Goal: Information Seeking & Learning: Learn about a topic

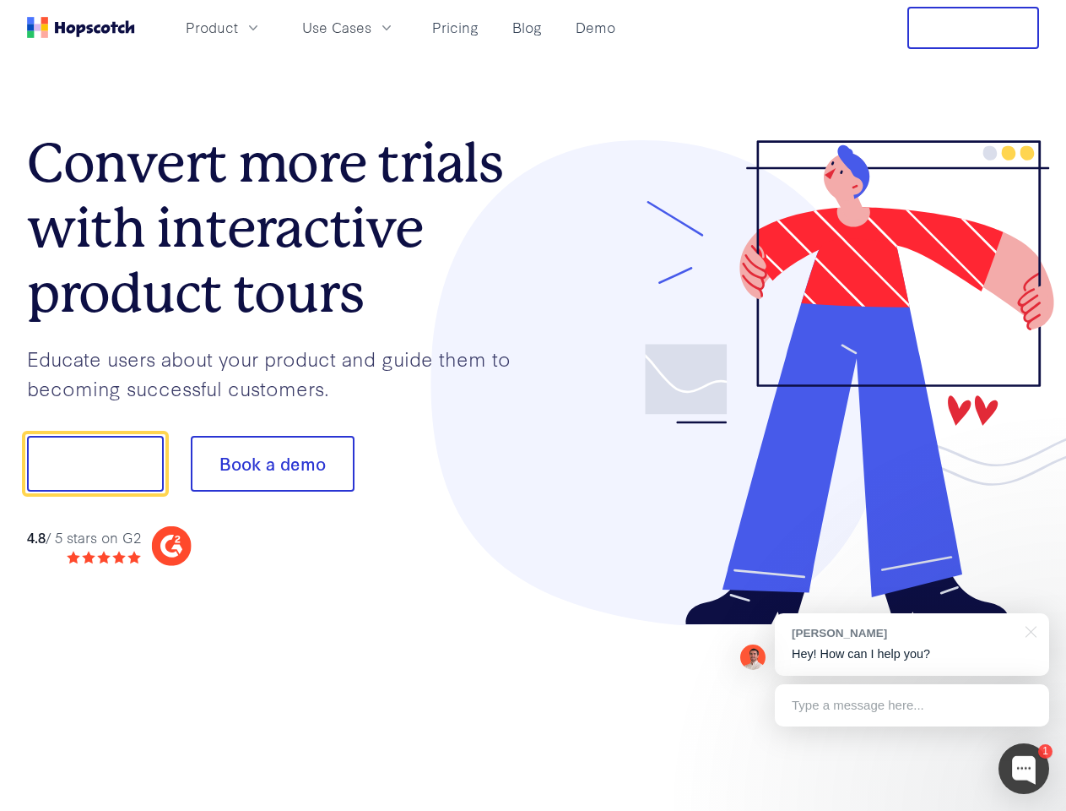
click at [534, 405] on div at bounding box center [787, 382] width 507 height 485
click at [238, 27] on span "Product" at bounding box center [212, 27] width 52 height 21
click at [371, 27] on span "Use Cases" at bounding box center [336, 27] width 69 height 21
click at [973, 28] on button "Free Trial" at bounding box center [974, 28] width 132 height 42
click at [95, 464] on button "Show me!" at bounding box center [95, 464] width 137 height 56
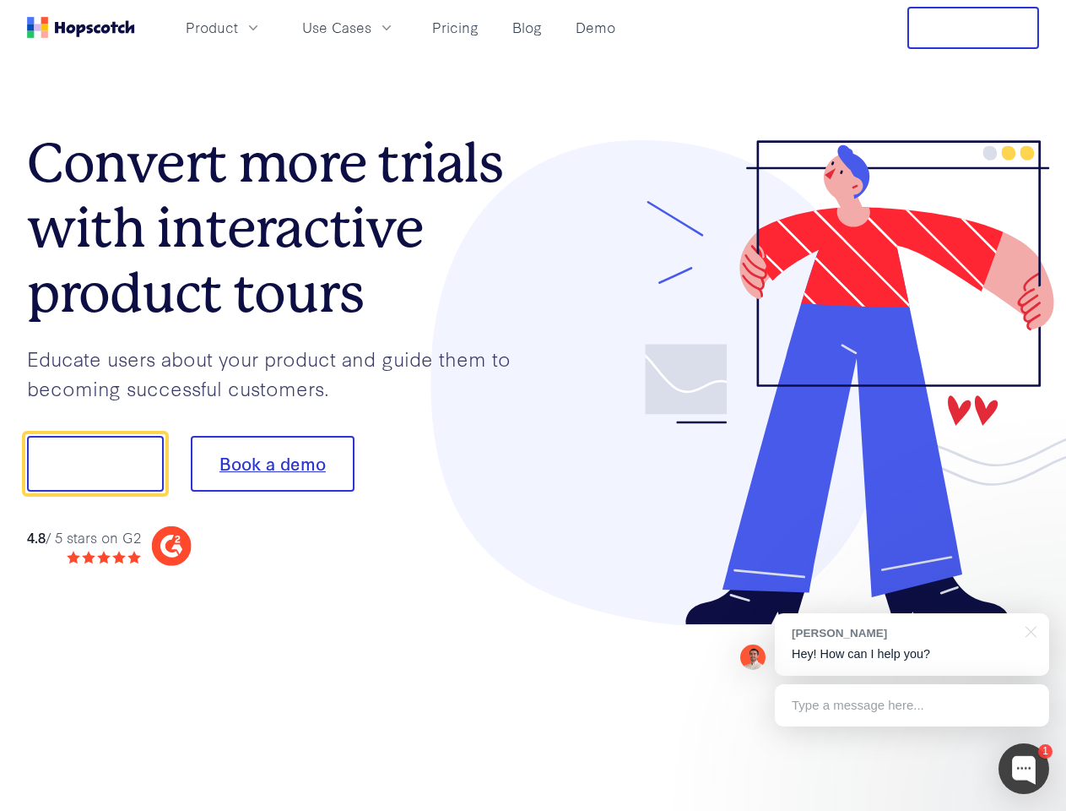
click at [272, 464] on button "Book a demo" at bounding box center [273, 464] width 164 height 56
click at [1024, 768] on div at bounding box center [1024, 768] width 51 height 51
click at [912, 644] on div "[PERSON_NAME] Hey! How can I help you?" at bounding box center [912, 644] width 274 height 62
click at [1028, 630] on div at bounding box center [891, 574] width 317 height 337
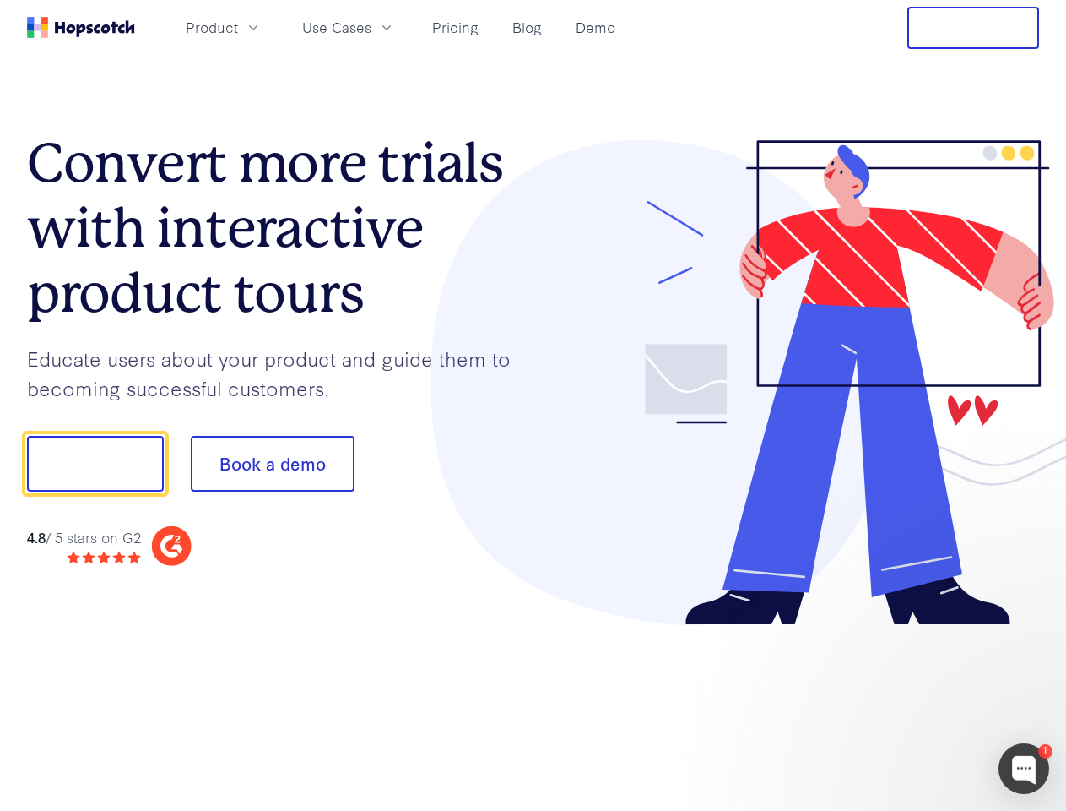
click at [912, 705] on div at bounding box center [891, 574] width 317 height 337
